Goal: Task Accomplishment & Management: Use online tool/utility

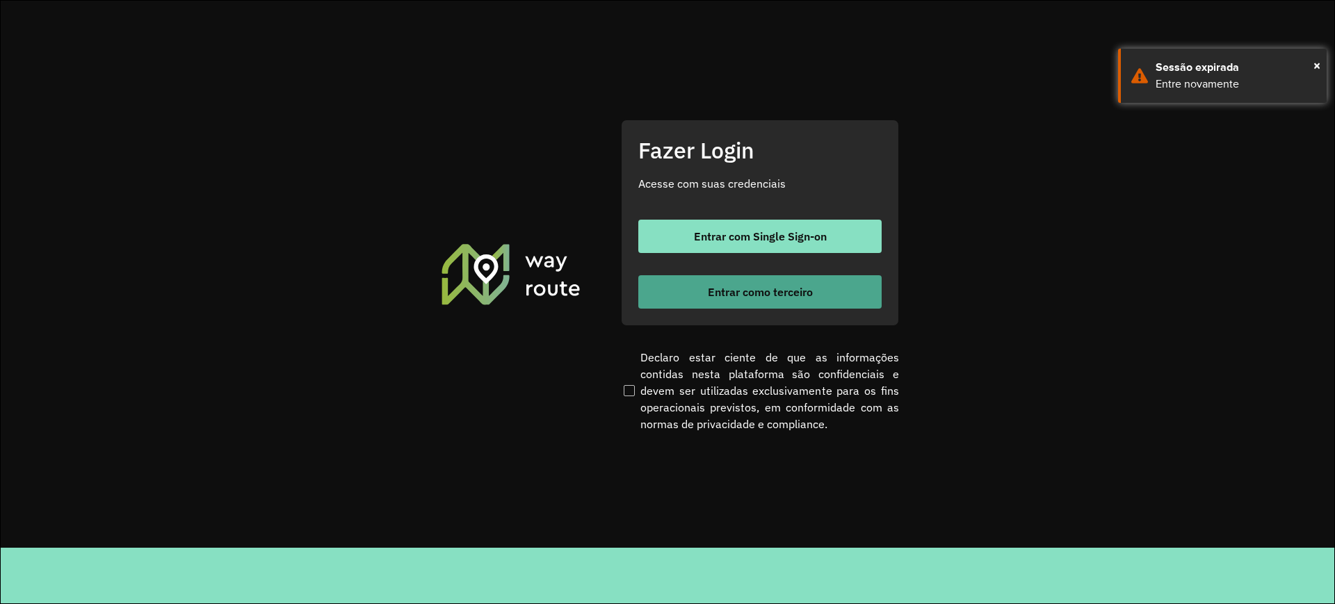
click at [715, 293] on span "Entrar como terceiro" at bounding box center [760, 291] width 105 height 11
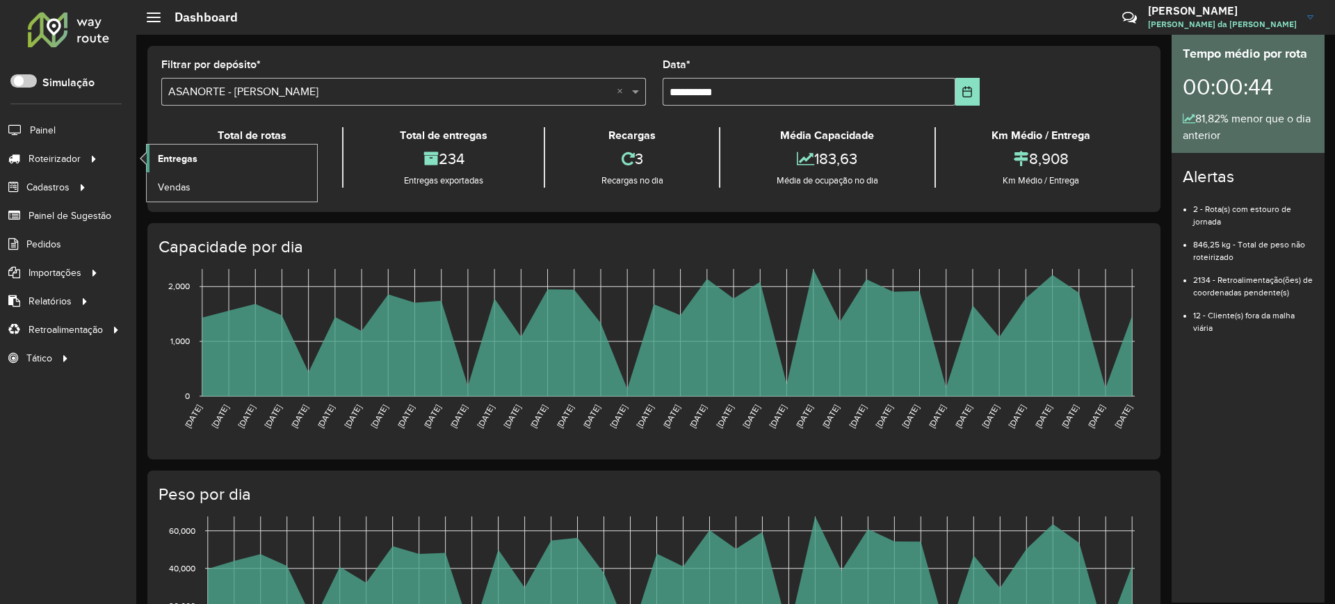
click at [148, 153] on link "Entregas" at bounding box center [232, 159] width 170 height 28
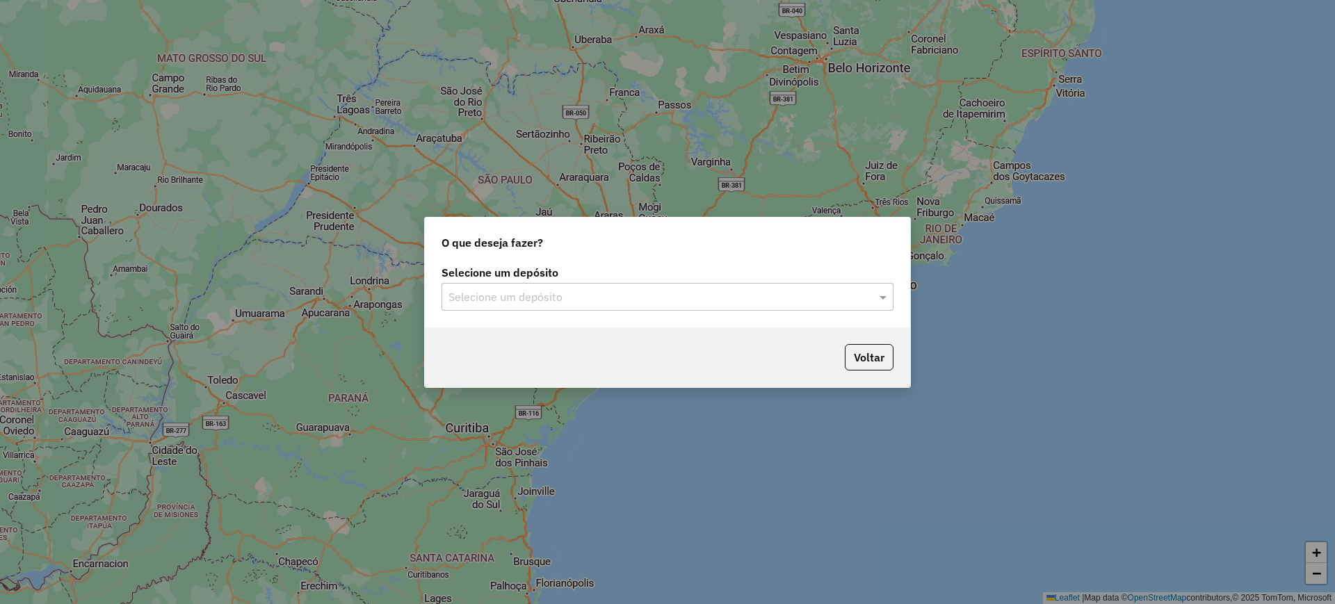
click at [563, 293] on input "text" at bounding box center [654, 297] width 410 height 17
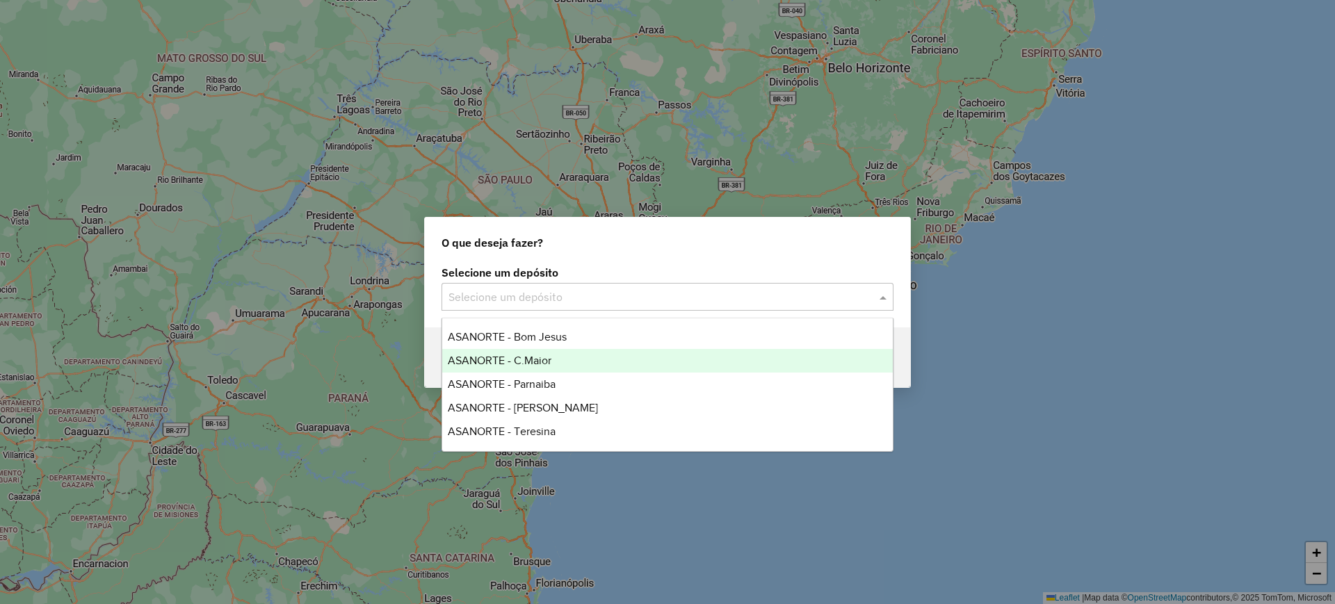
click at [525, 355] on span "ASANORTE - C.Maior" at bounding box center [500, 361] width 104 height 12
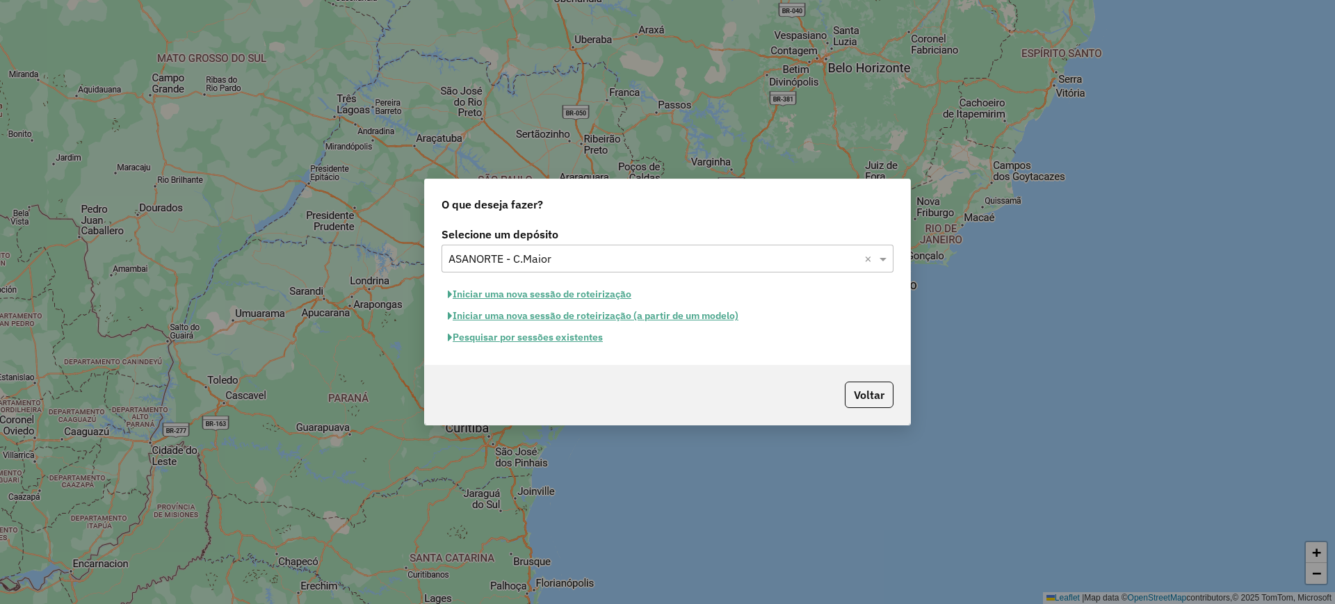
click at [535, 337] on button "Pesquisar por sessões existentes" at bounding box center [526, 338] width 168 height 22
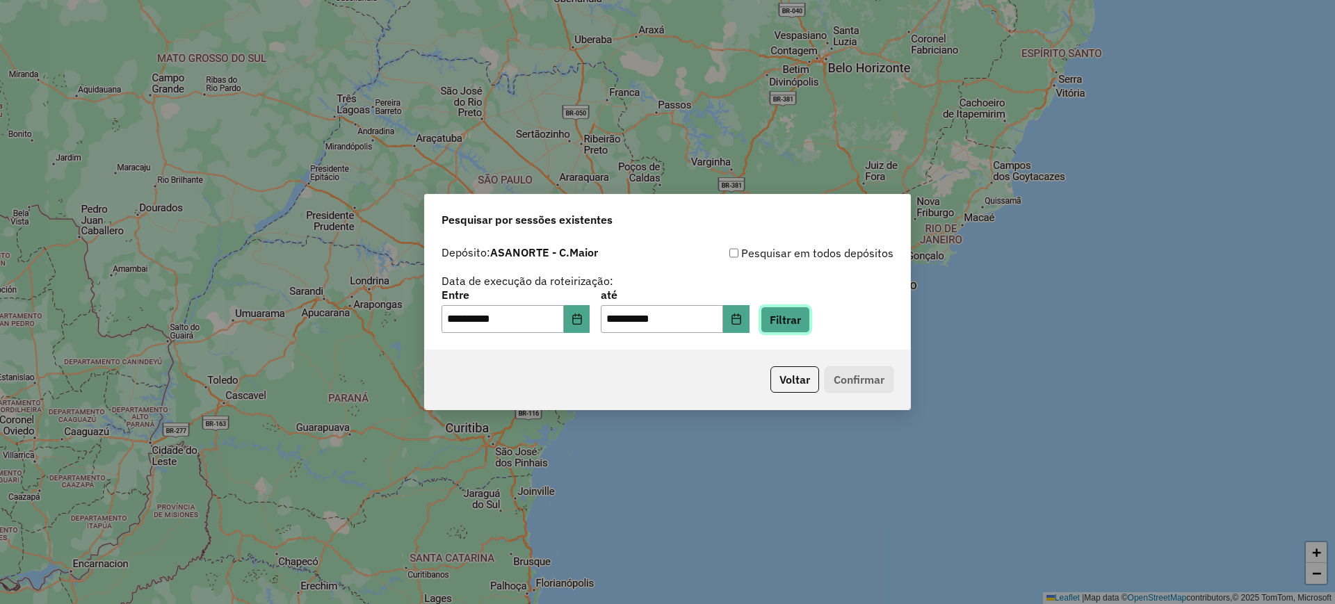
click at [810, 325] on button "Filtrar" at bounding box center [785, 320] width 49 height 26
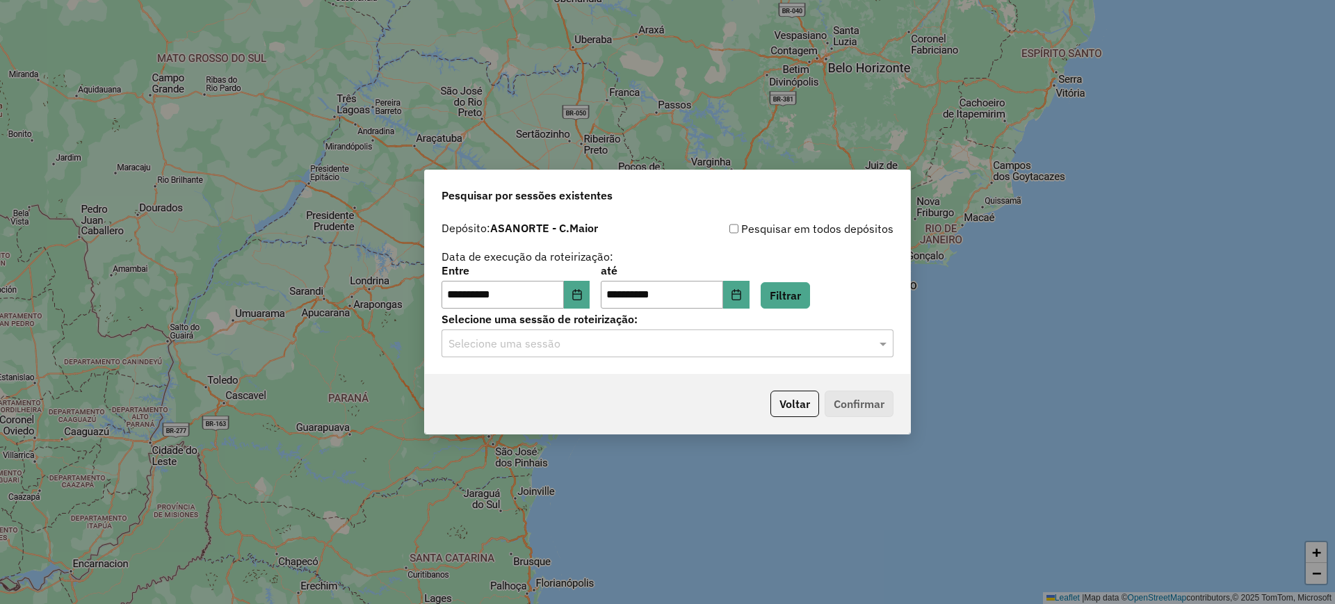
click at [536, 337] on input "text" at bounding box center [654, 344] width 410 height 17
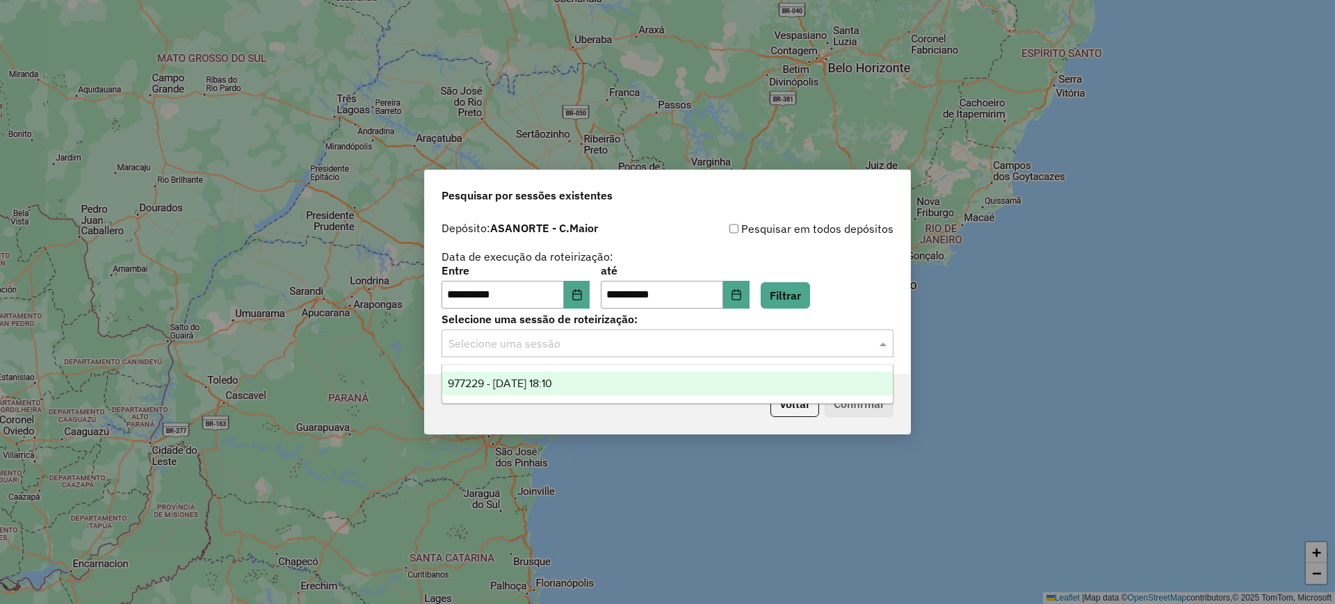
click at [541, 383] on span "977229 - 11/08/2025 18:10" at bounding box center [500, 384] width 104 height 12
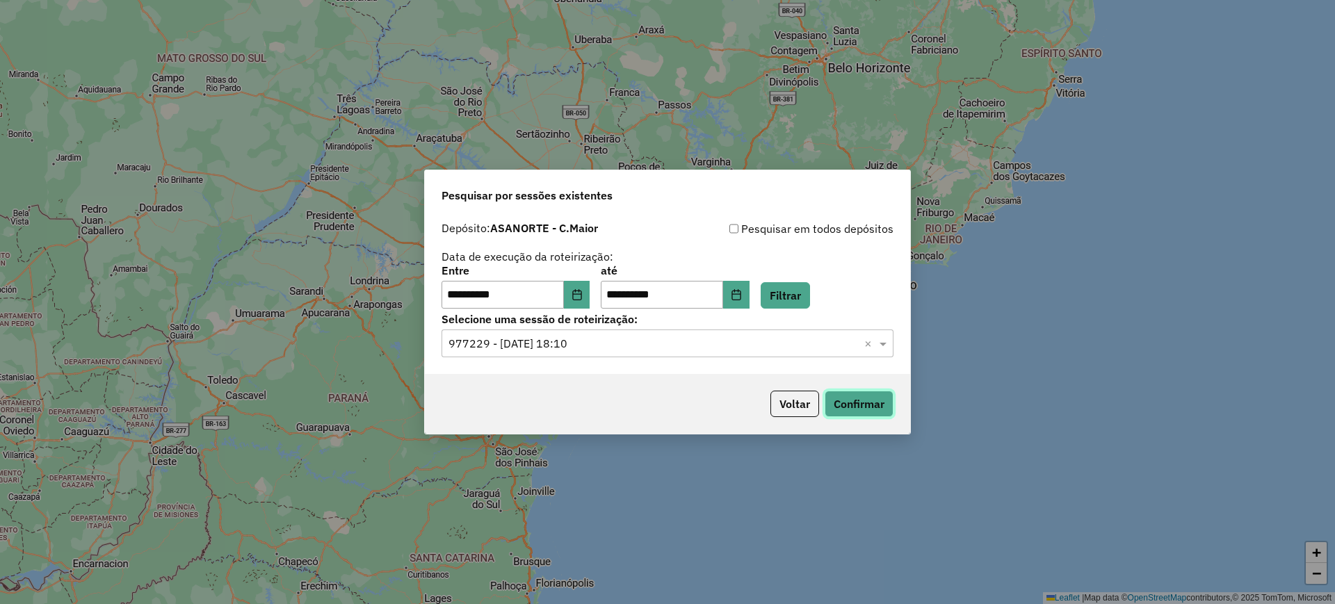
drag, startPoint x: 847, startPoint y: 406, endPoint x: 844, endPoint y: 399, distance: 7.5
click at [846, 401] on button "Confirmar" at bounding box center [859, 404] width 69 height 26
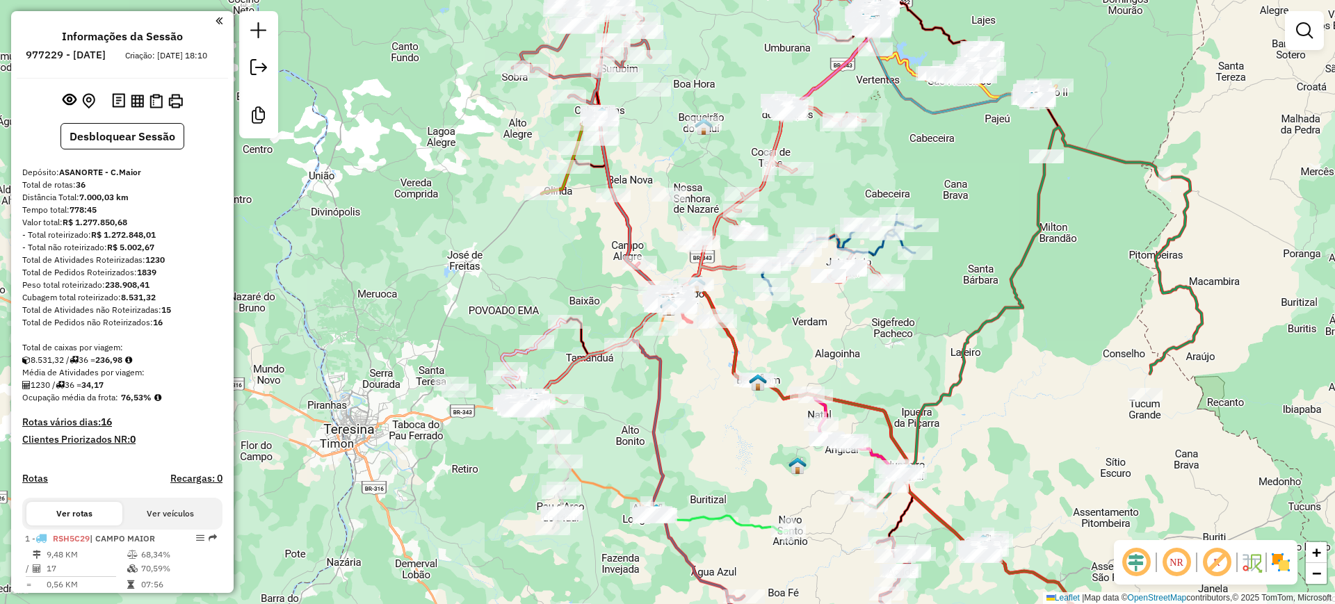
click at [679, 147] on div "Janela de atendimento Grade de atendimento Capacidade Transportadoras Veículos …" at bounding box center [667, 302] width 1335 height 604
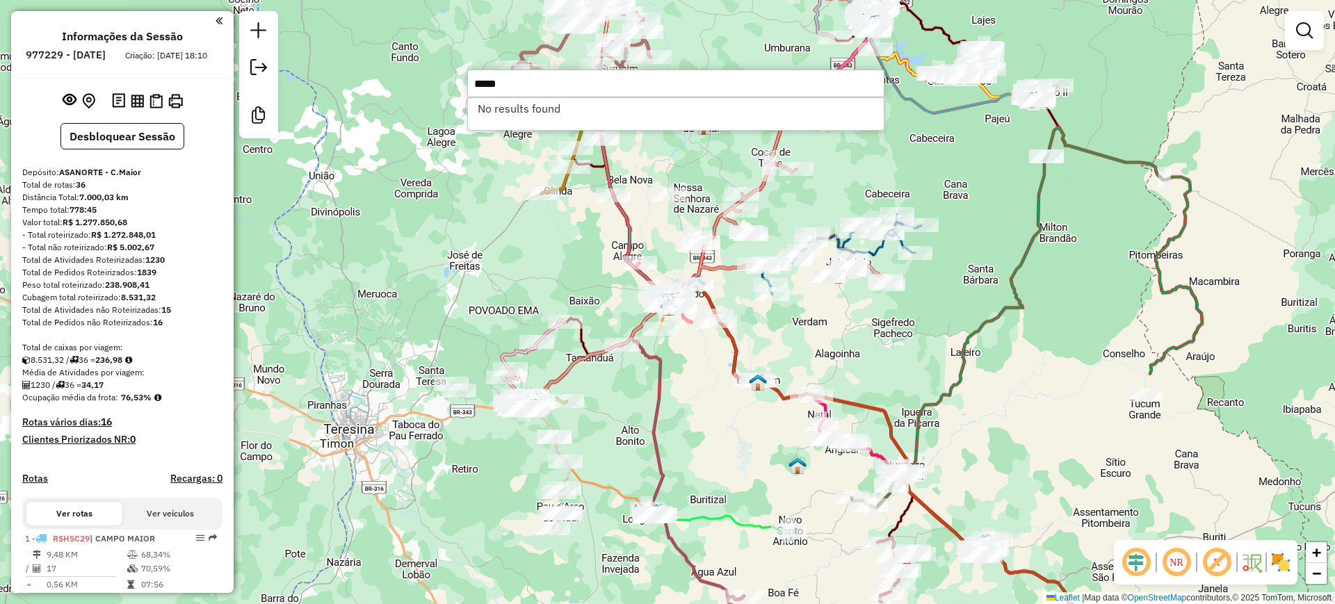
type input "*****"
click at [498, 255] on div "Rota 35 - Placa QRP7472 11800 - BAR TUCUNS Janela de atendimento Grade de atend…" at bounding box center [667, 302] width 1335 height 604
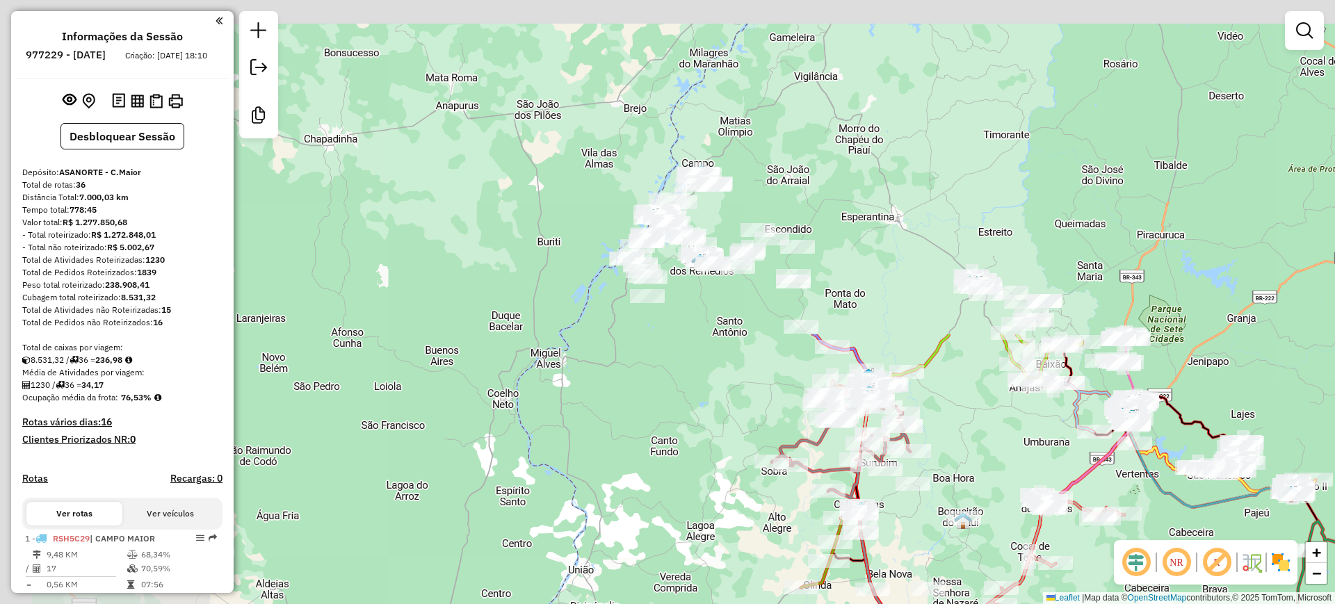
drag, startPoint x: 494, startPoint y: 250, endPoint x: 753, endPoint y: 645, distance: 471.9
click at [753, 604] on html "Aguarde... Pop-up bloqueado! Seu navegador bloqueou automáticamente a abertura …" at bounding box center [667, 302] width 1335 height 604
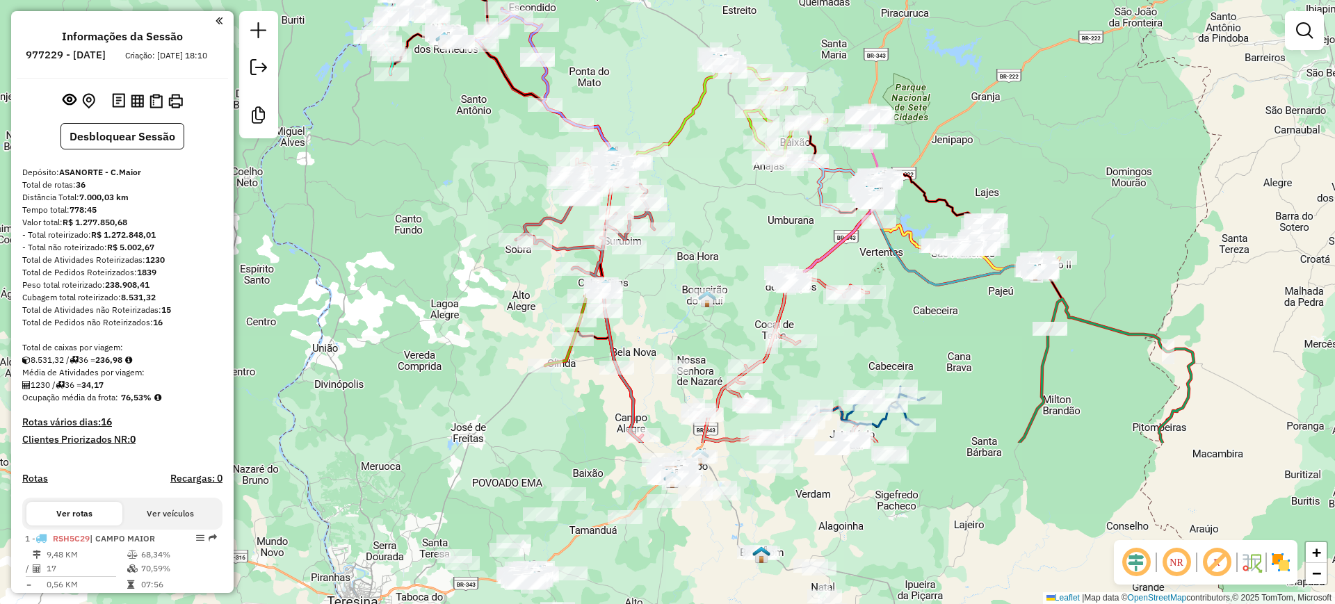
drag, startPoint x: 739, startPoint y: 471, endPoint x: 449, endPoint y: 201, distance: 396.6
click at [447, 207] on div "Janela de atendimento Grade de atendimento Capacidade Transportadoras Veículos …" at bounding box center [667, 302] width 1335 height 604
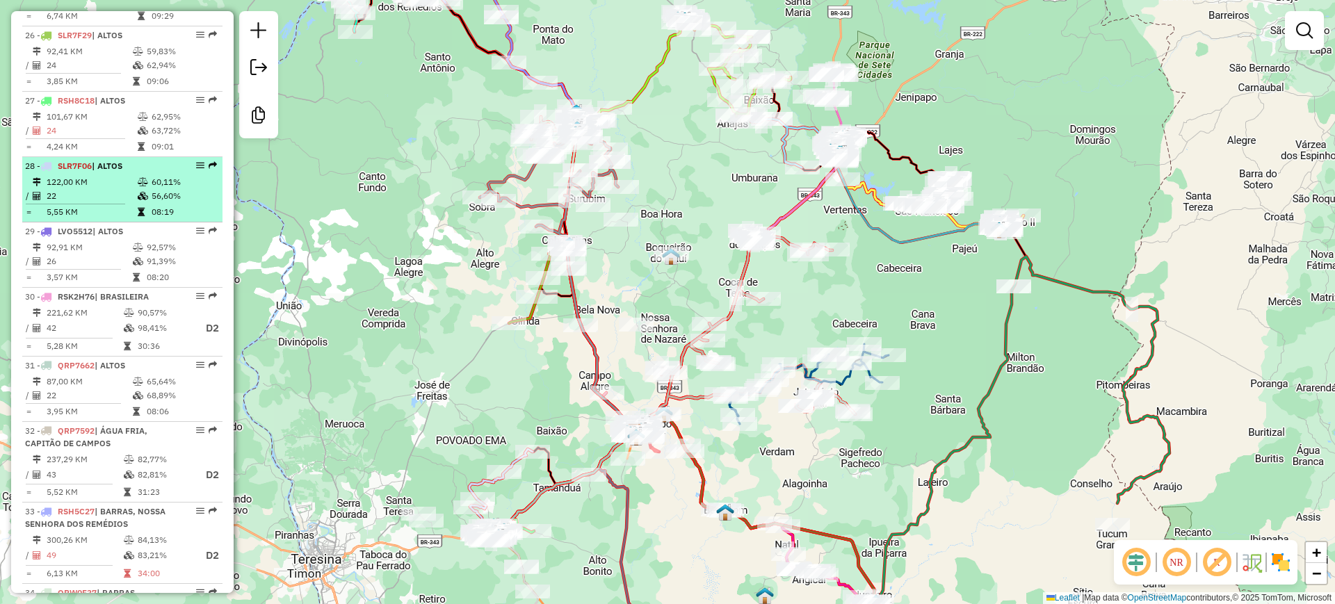
scroll to position [2695, 0]
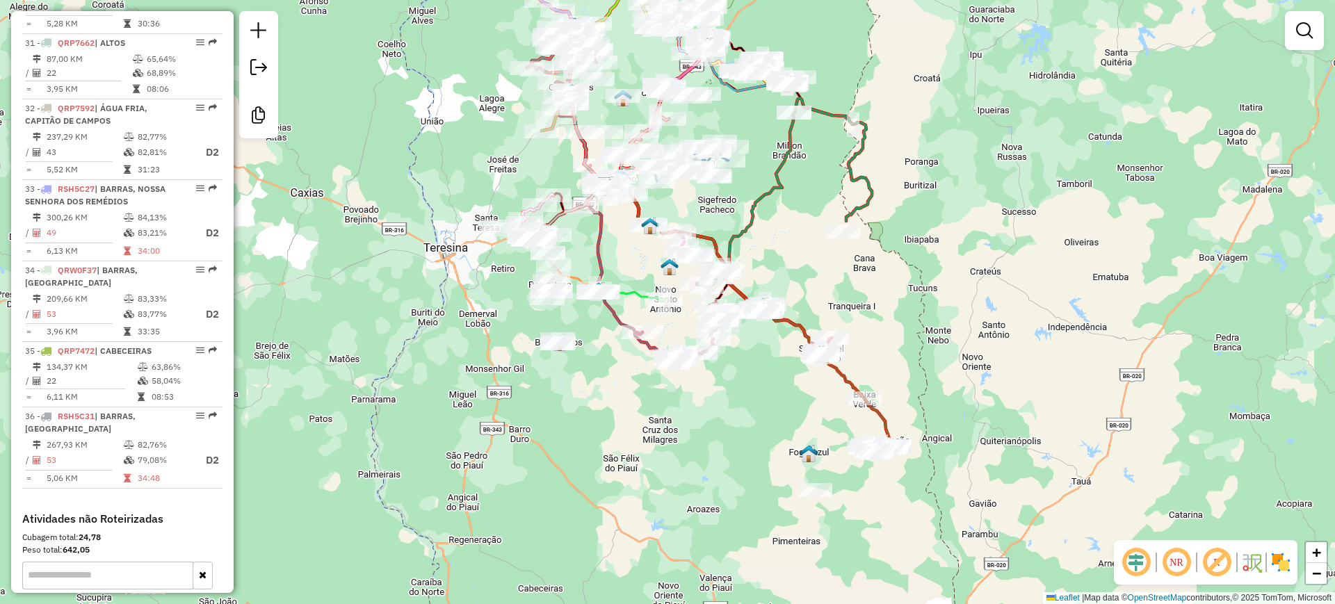
drag, startPoint x: 463, startPoint y: 370, endPoint x: 526, endPoint y: 186, distance: 194.2
click at [526, 186] on div "Janela de atendimento Grade de atendimento Capacidade Transportadoras Veículos …" at bounding box center [667, 302] width 1335 height 604
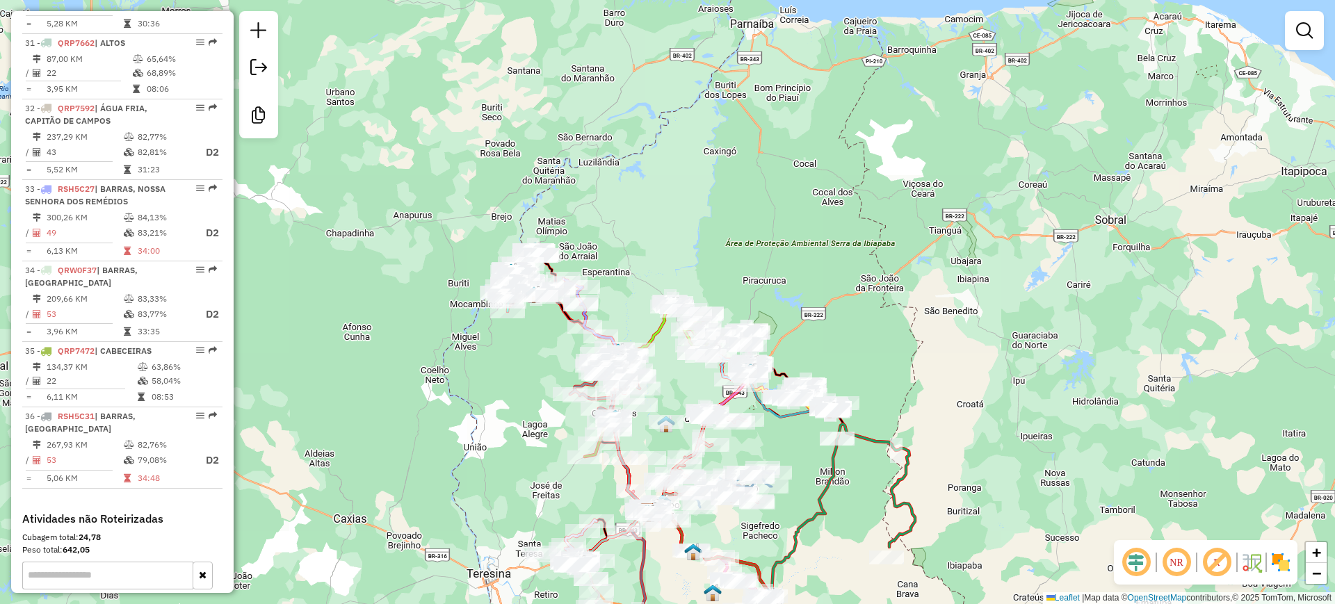
drag, startPoint x: 447, startPoint y: 183, endPoint x: 467, endPoint y: 483, distance: 301.1
click at [467, 483] on div "Janela de atendimento Grade de atendimento Capacidade Transportadoras Veículos …" at bounding box center [667, 302] width 1335 height 604
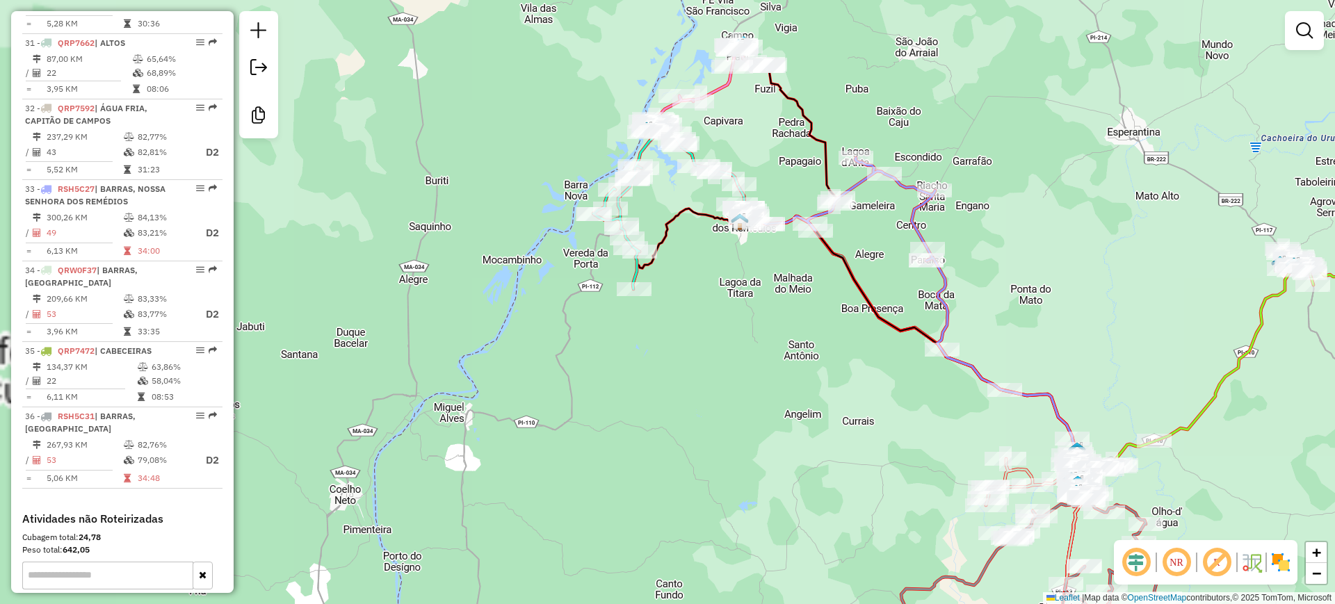
drag, startPoint x: 485, startPoint y: 218, endPoint x: 448, endPoint y: 239, distance: 42.7
click at [448, 239] on div "Janela de atendimento Grade de atendimento Capacidade Transportadoras Veículos …" at bounding box center [667, 302] width 1335 height 604
